Goal: Information Seeking & Learning: Find specific fact

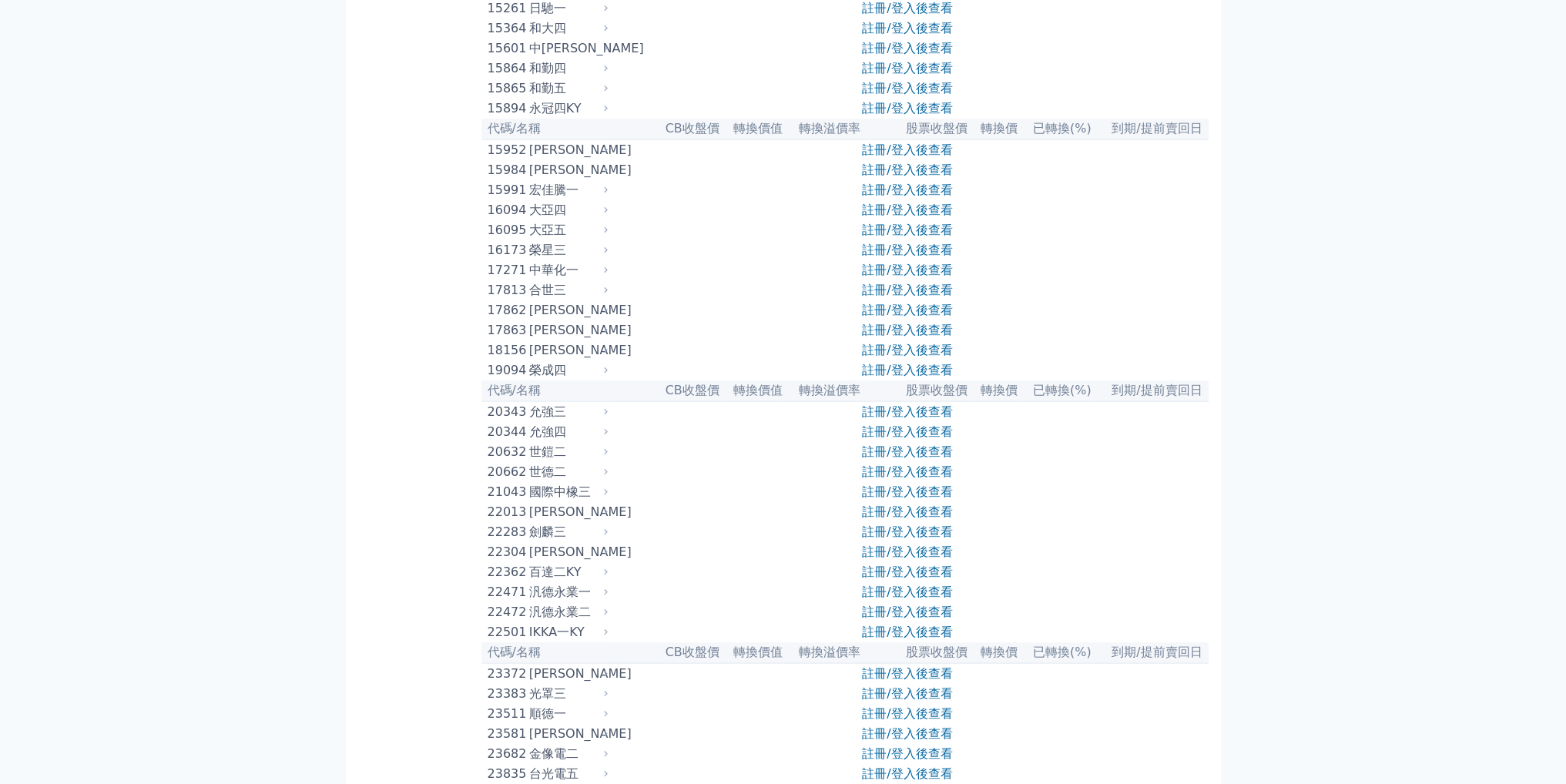
scroll to position [616, 0]
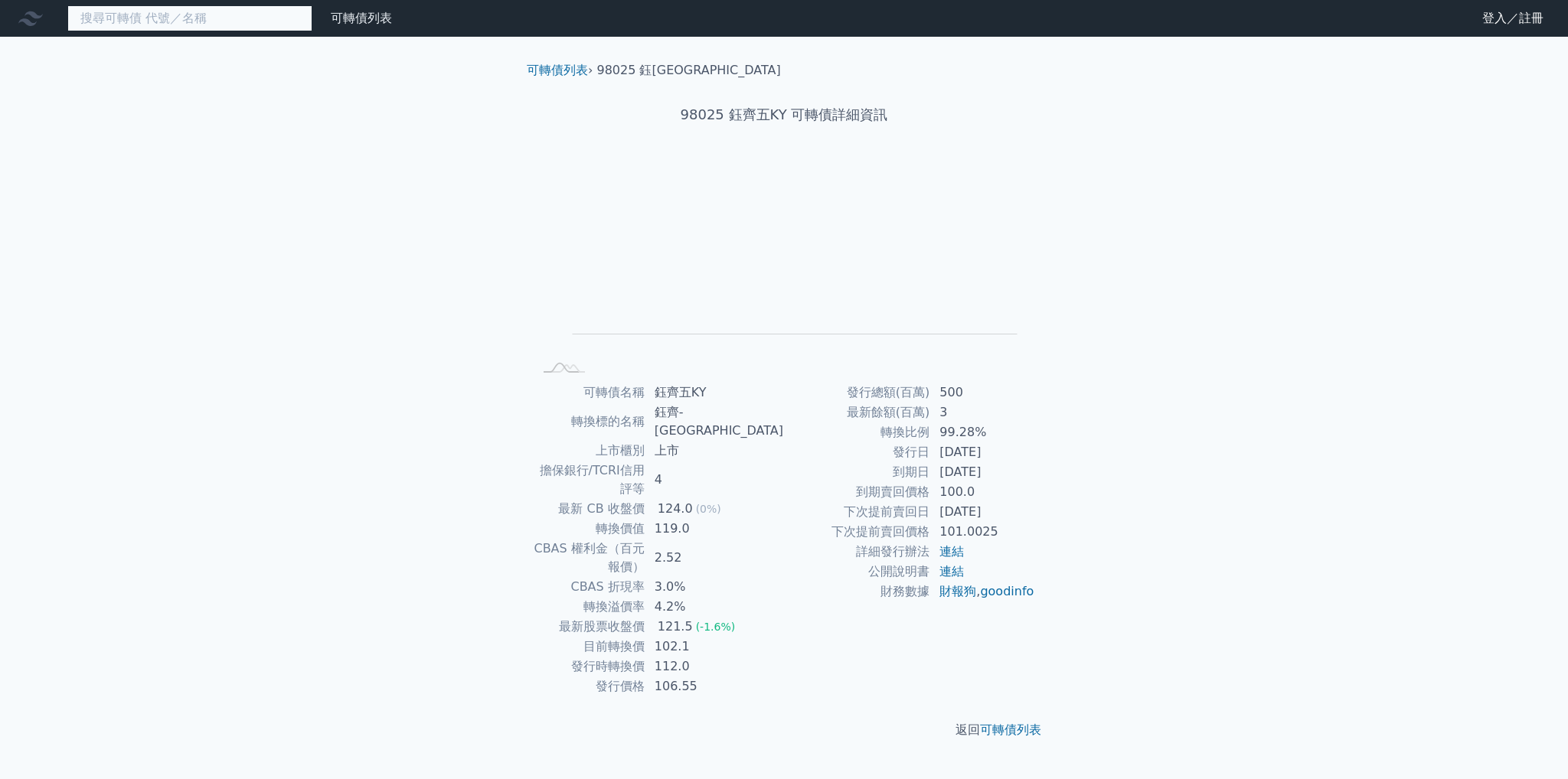
click at [232, 11] on input at bounding box center [190, 19] width 245 height 26
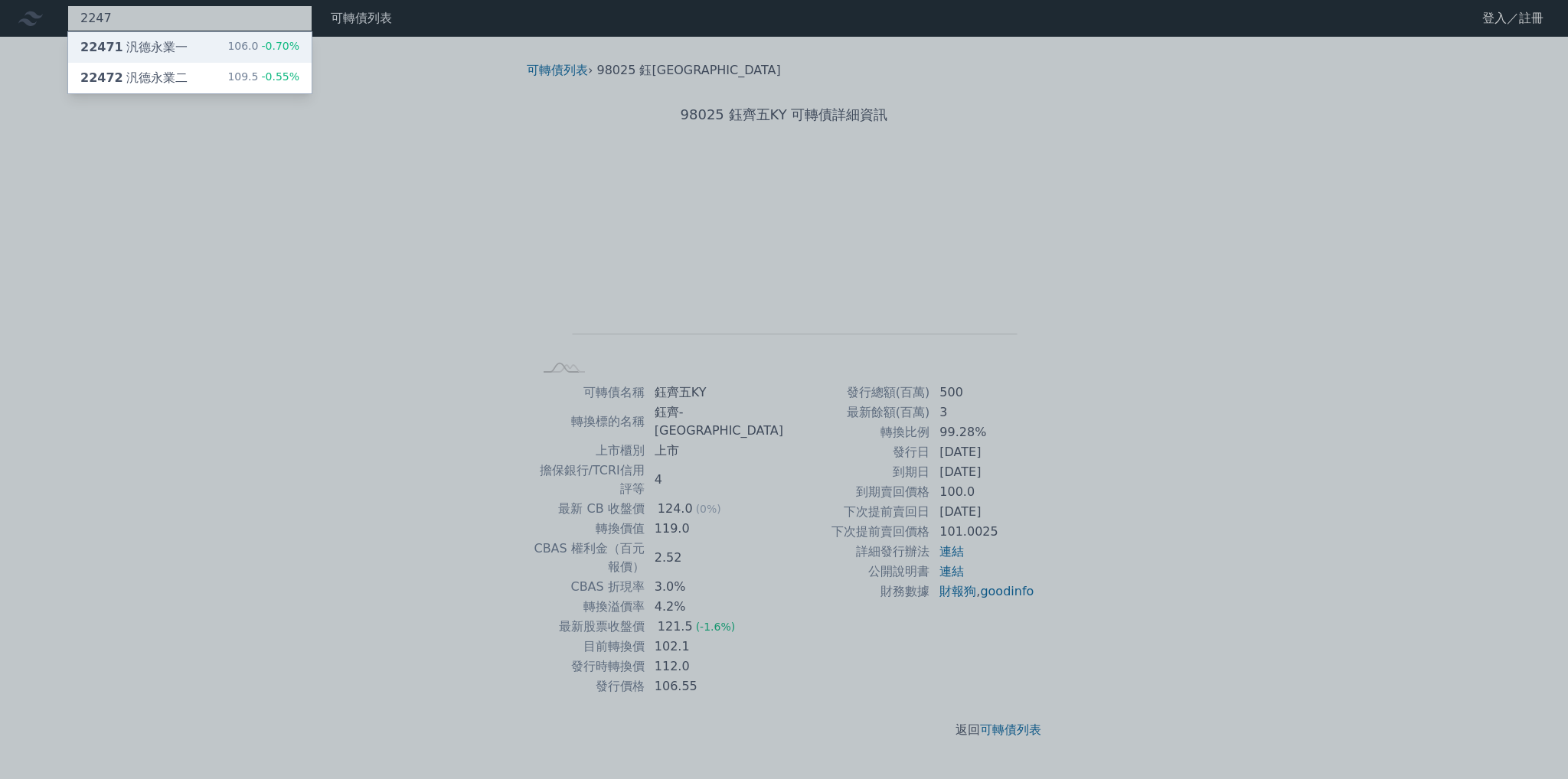
type input "2247"
click at [226, 56] on div "22471 汎德永業一 106.0 -0.70%" at bounding box center [190, 48] width 243 height 31
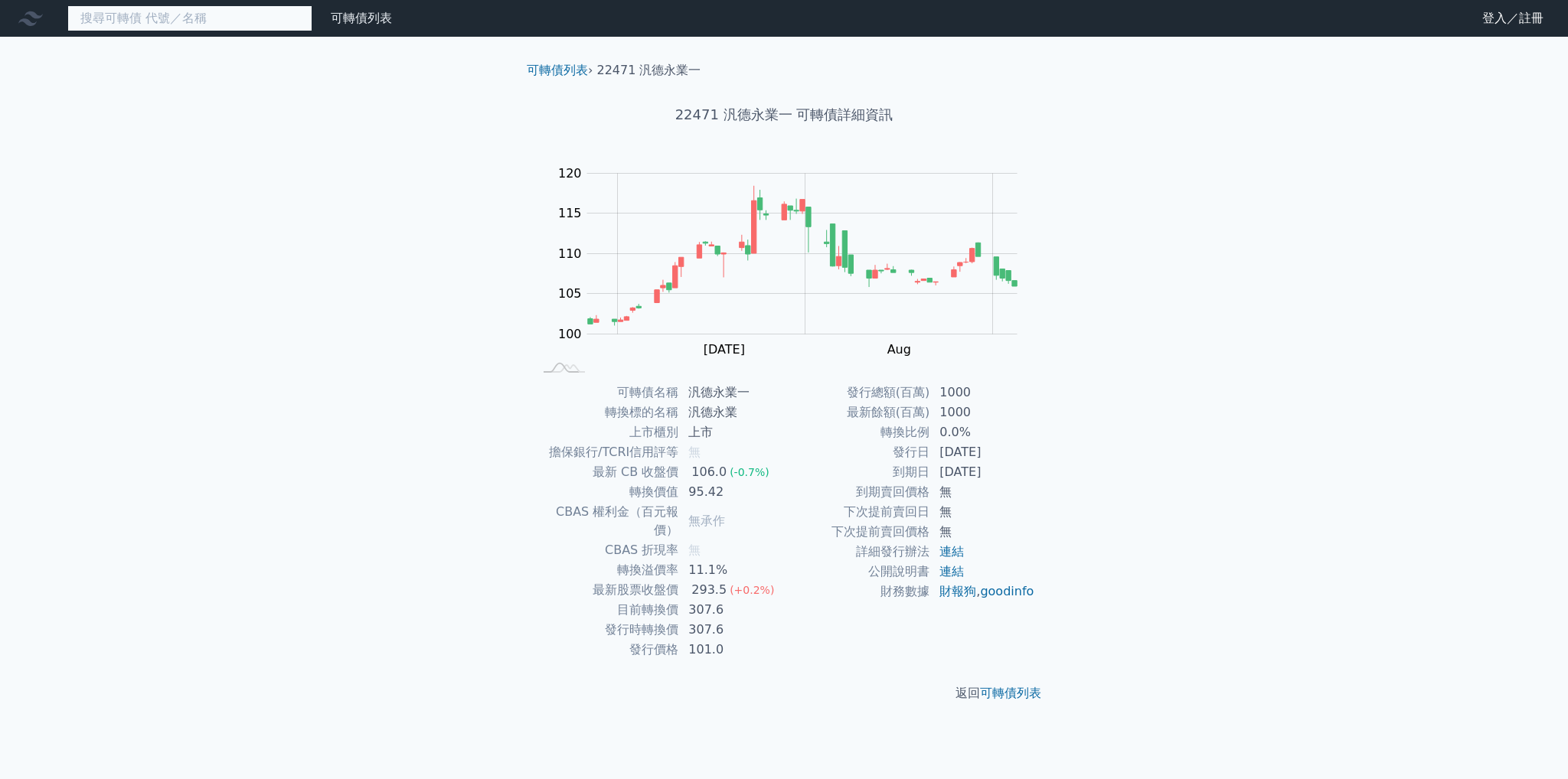
click at [165, 16] on input at bounding box center [190, 19] width 245 height 26
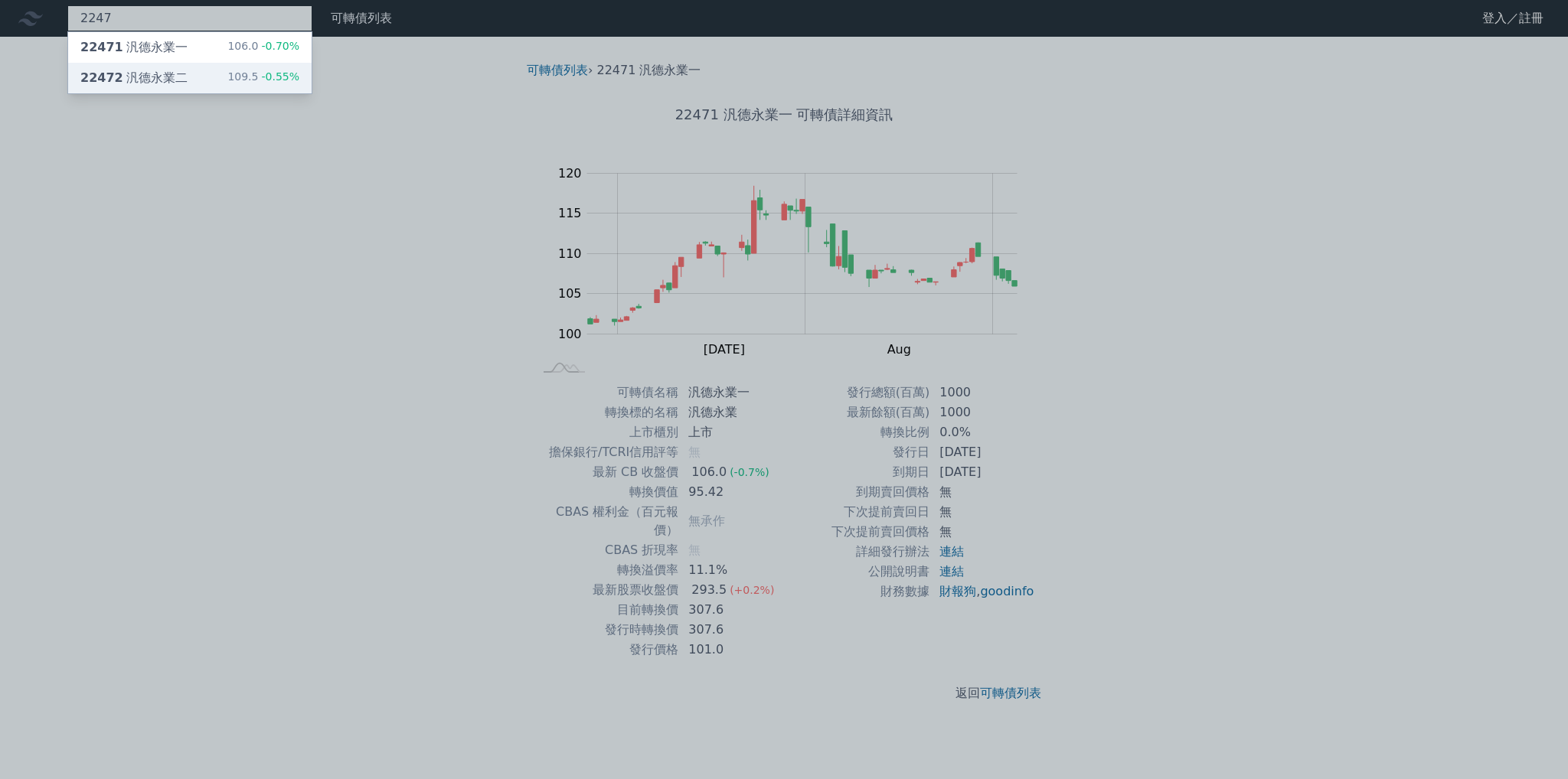
type input "2247"
click at [173, 74] on div "22472 汎德永業二" at bounding box center [134, 78] width 107 height 19
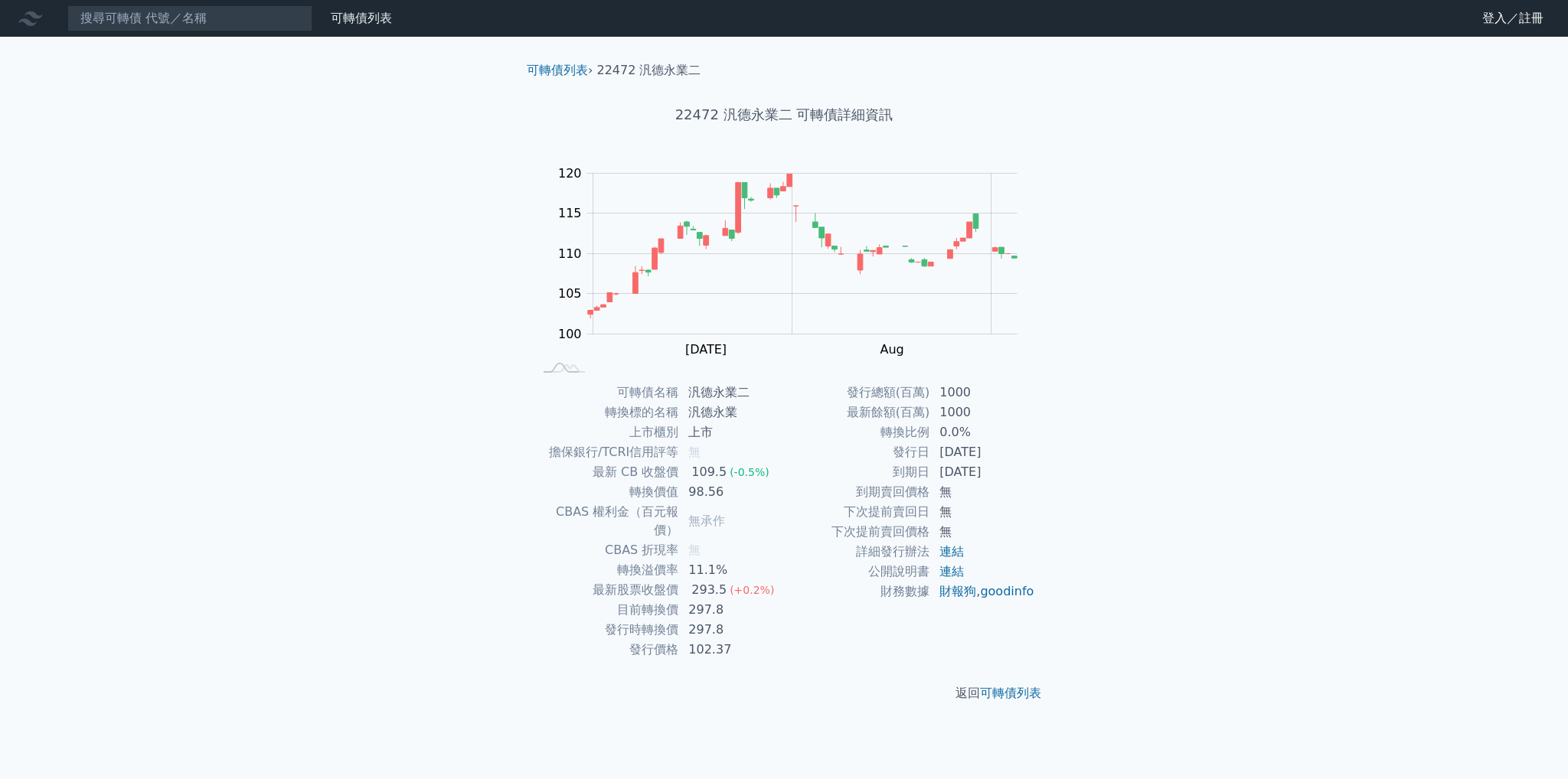
click at [204, 132] on div "可轉債列表 財務數據 可轉債列表 財務數據 登入／註冊 登入／註冊 可轉債列表 › 22472 汎德永業二 22472 汎德永業二 可轉債詳細資訊 Zoom …" at bounding box center [784, 390] width 1568 height 779
